Goal: Information Seeking & Learning: Learn about a topic

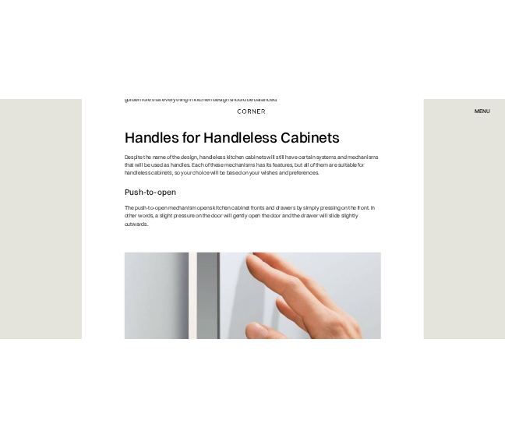
scroll to position [1871, 0]
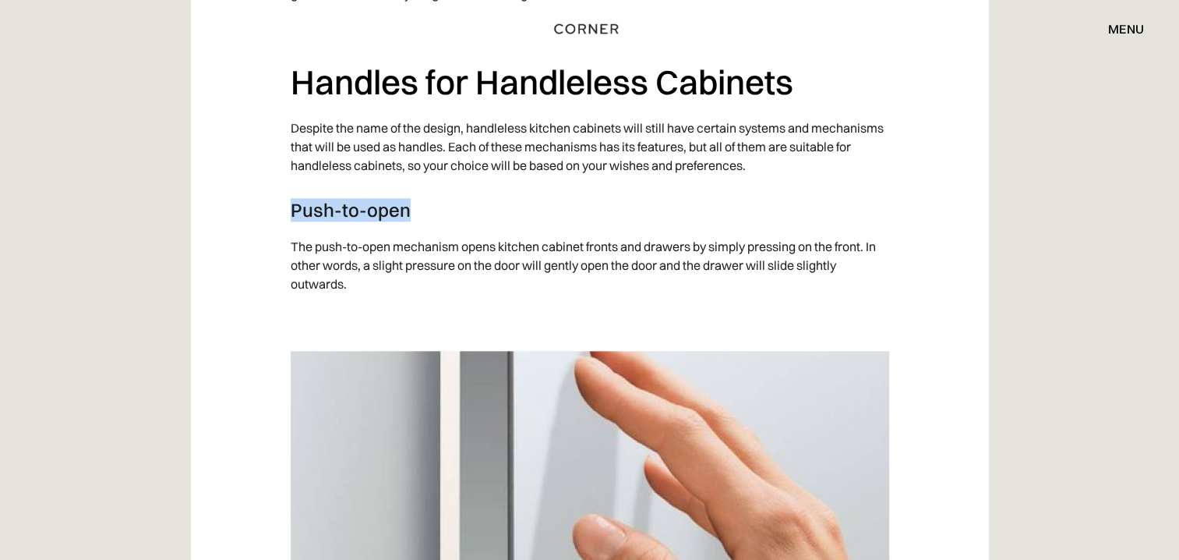
drag, startPoint x: 293, startPoint y: 206, endPoint x: 438, endPoint y: 207, distance: 145.0
click at [438, 207] on h3 "Push-to-open" at bounding box center [590, 209] width 599 height 23
drag, startPoint x: 438, startPoint y: 207, endPoint x: 448, endPoint y: 247, distance: 41.0
click at [448, 247] on p "The push-to-open mechanism opens kitchen cabinet fronts and drawers by simply p…" at bounding box center [590, 265] width 599 height 72
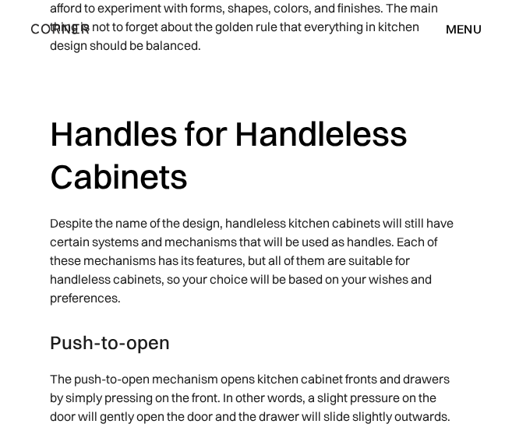
drag, startPoint x: 327, startPoint y: 73, endPoint x: 327, endPoint y: 32, distance: 41.3
click at [327, 73] on p "‍" at bounding box center [252, 79] width 405 height 34
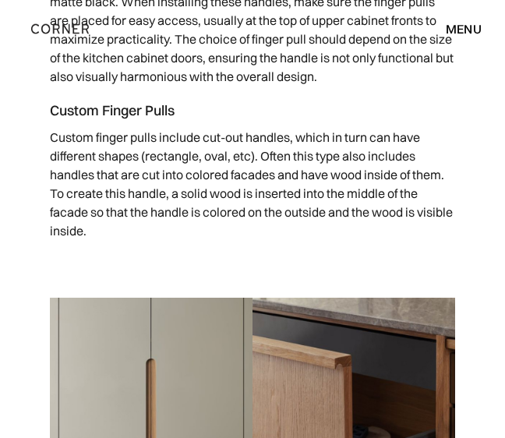
scroll to position [4131, 0]
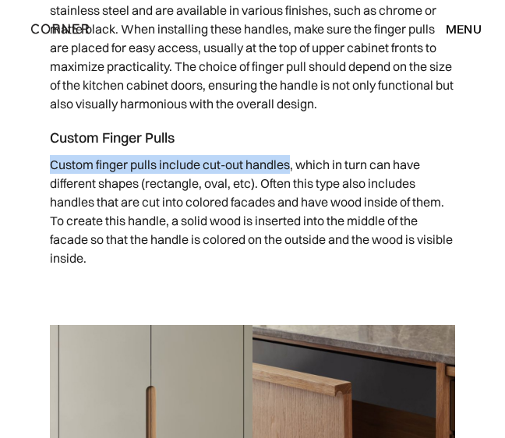
drag, startPoint x: 50, startPoint y: 182, endPoint x: 291, endPoint y: 177, distance: 240.9
click at [291, 177] on p "Custom finger pulls include cut-out handles, which in turn can have different s…" at bounding box center [252, 211] width 405 height 128
copy p "Custom finger pulls include cut-out handles"
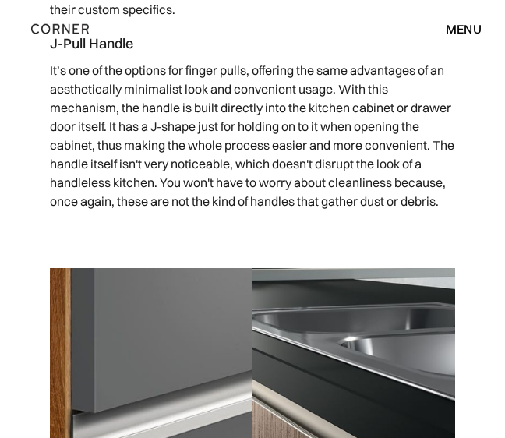
scroll to position [4832, 0]
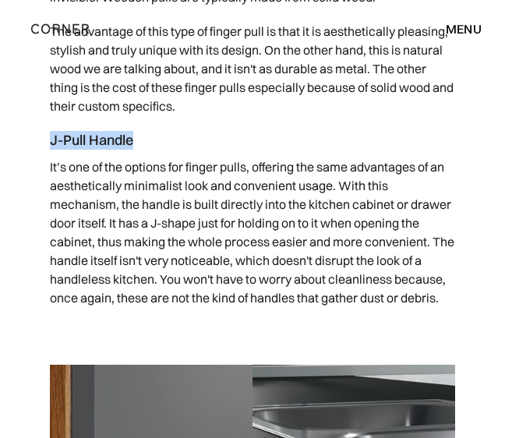
drag, startPoint x: 52, startPoint y: 158, endPoint x: 131, endPoint y: 157, distance: 78.7
click at [131, 150] on h4 "J-Pull Handle" at bounding box center [252, 140] width 405 height 19
copy h4 "J-Pull Handle"
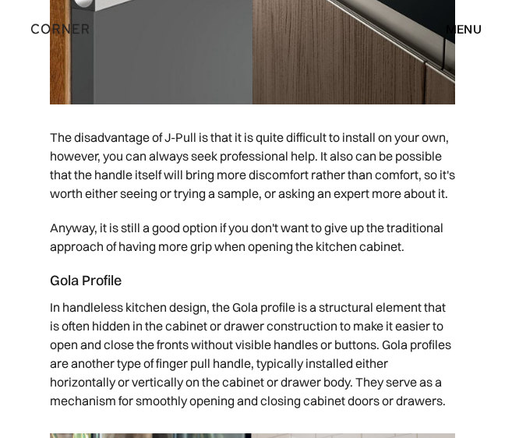
scroll to position [5534, 0]
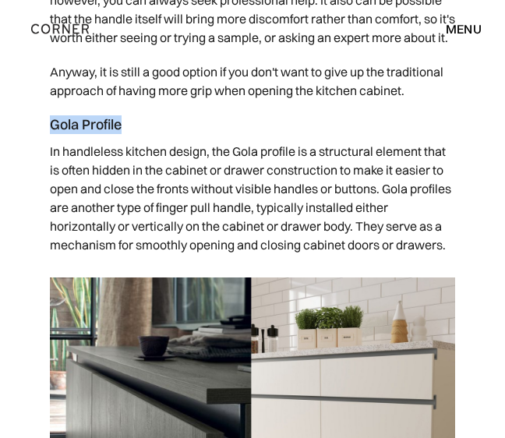
drag, startPoint x: 51, startPoint y: 160, endPoint x: 125, endPoint y: 160, distance: 73.3
click at [125, 134] on h4 "Gola Profile" at bounding box center [252, 124] width 405 height 19
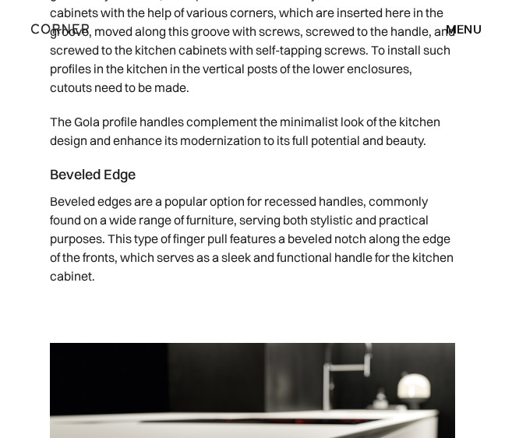
scroll to position [6391, 0]
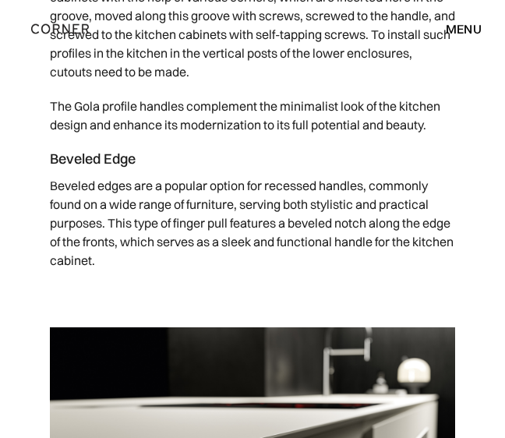
copy h4 "Gola Profile"
drag, startPoint x: 51, startPoint y: 191, endPoint x: 140, endPoint y: 187, distance: 88.9
click at [140, 168] on h4 "Beveled Edge" at bounding box center [252, 159] width 405 height 19
copy h4 "Beveled Edge"
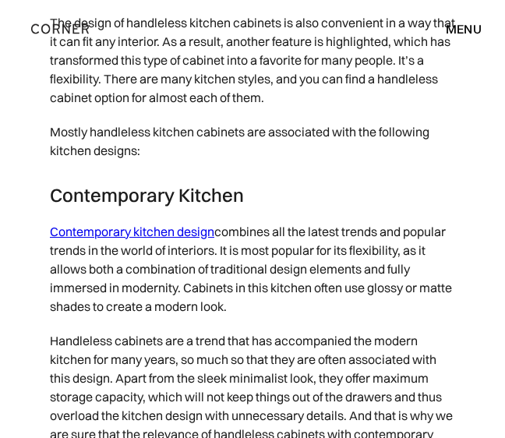
scroll to position [7326, 0]
